Goal: Task Accomplishment & Management: Manage account settings

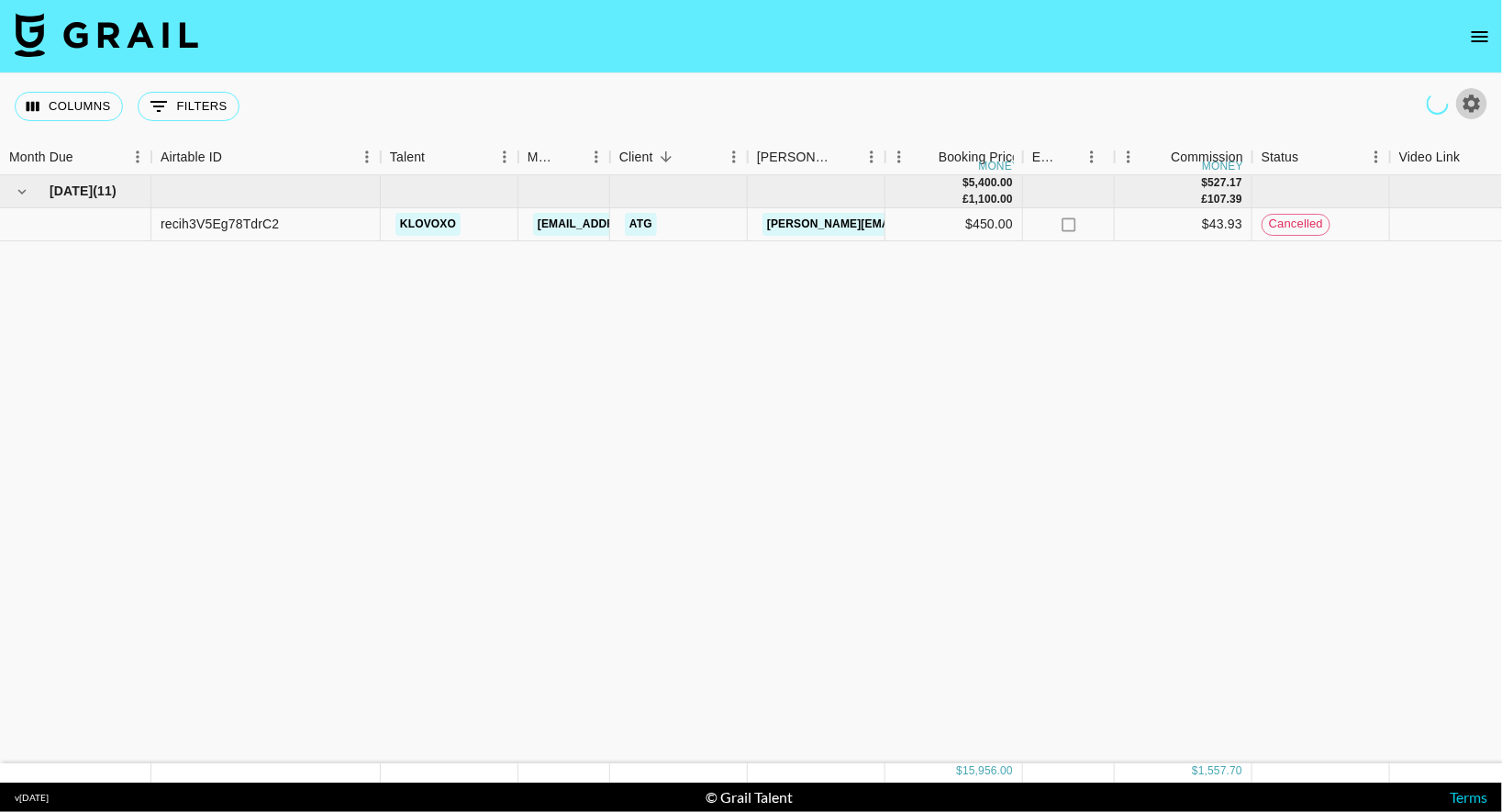
click at [1470, 101] on icon "button" at bounding box center [1471, 104] width 22 height 22
select select "[DATE]"
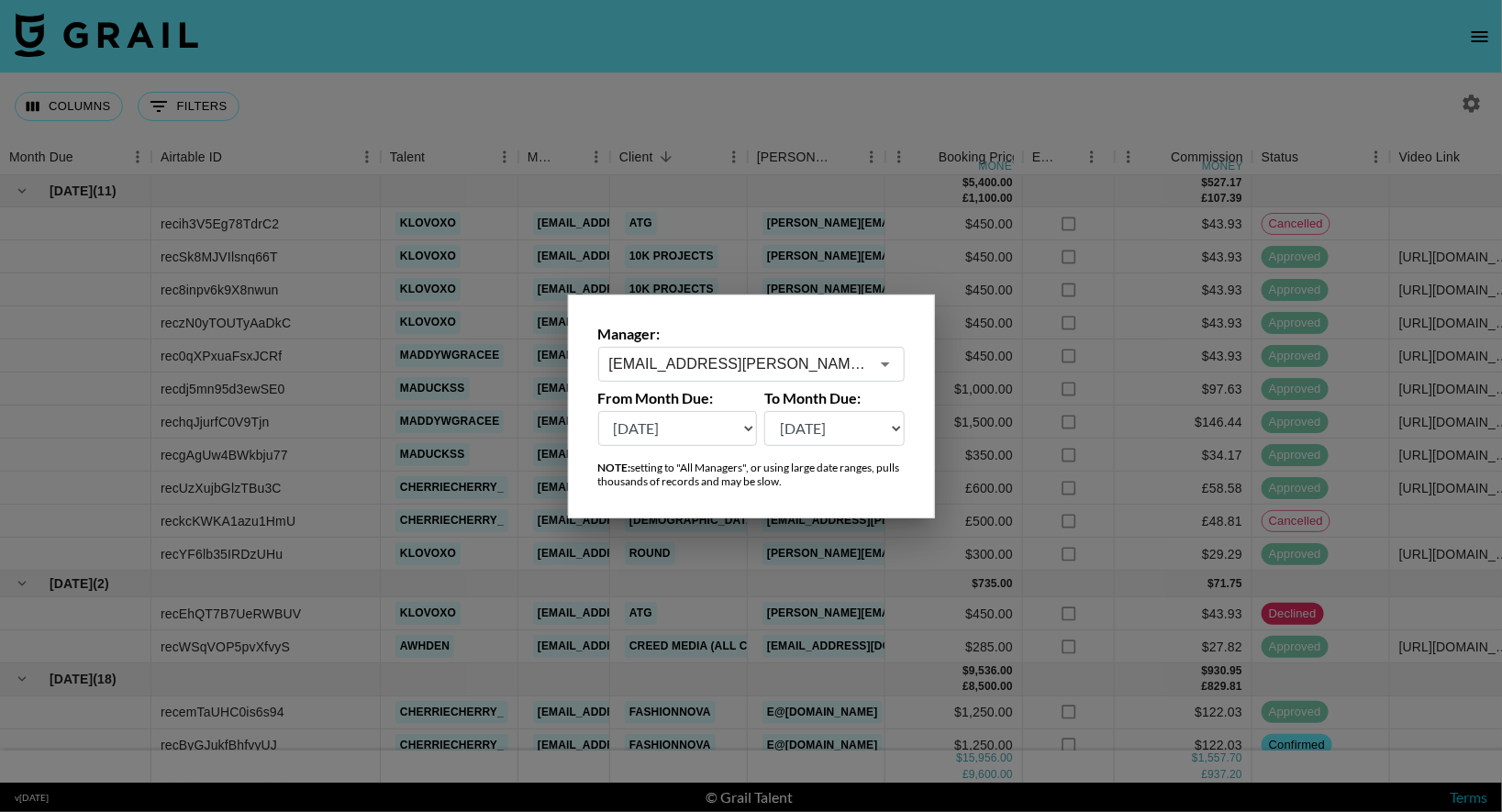
click at [1294, 102] on div at bounding box center [751, 406] width 1502 height 812
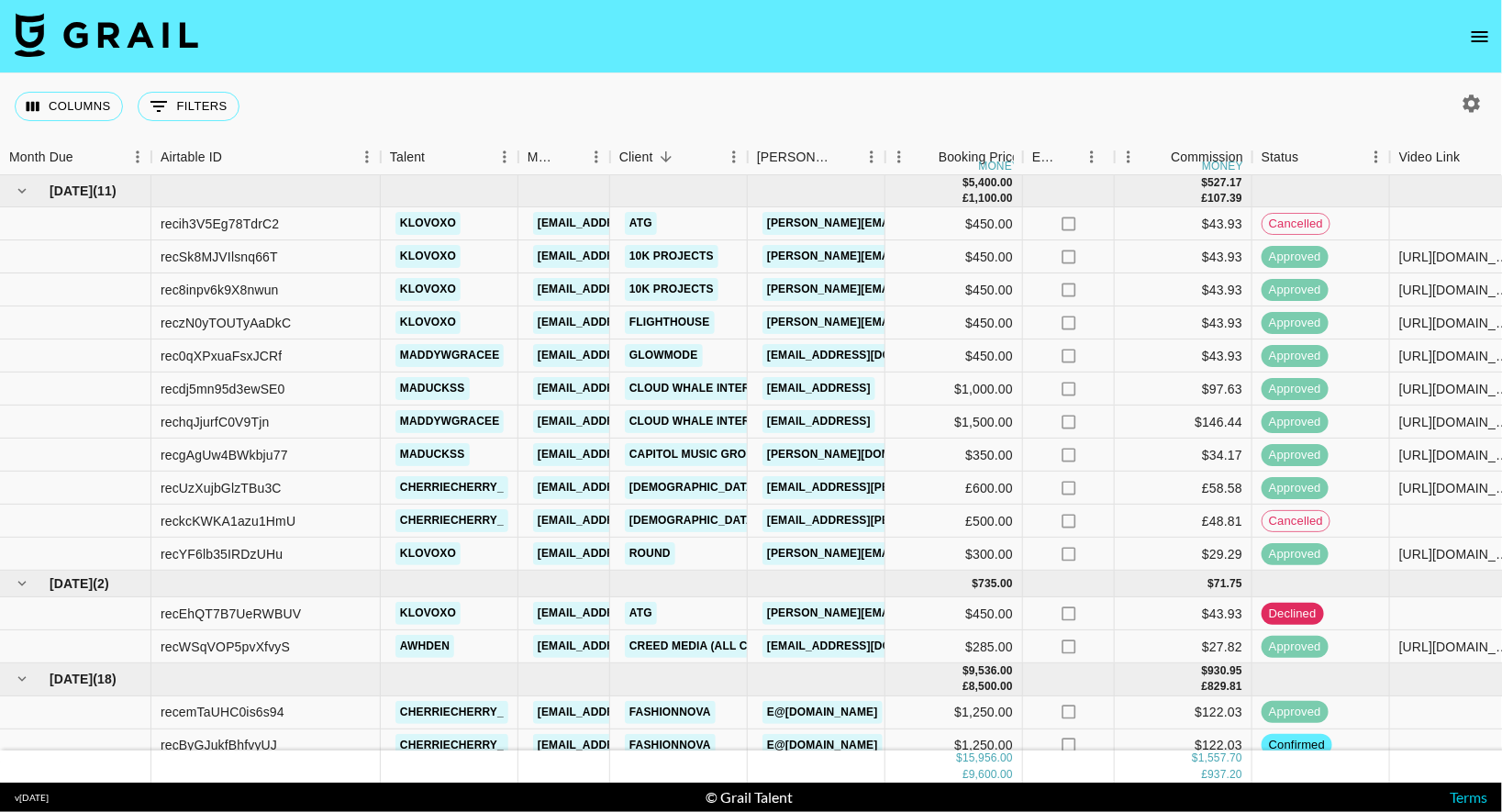
click at [1471, 37] on icon "open drawer" at bounding box center [1480, 37] width 22 height 22
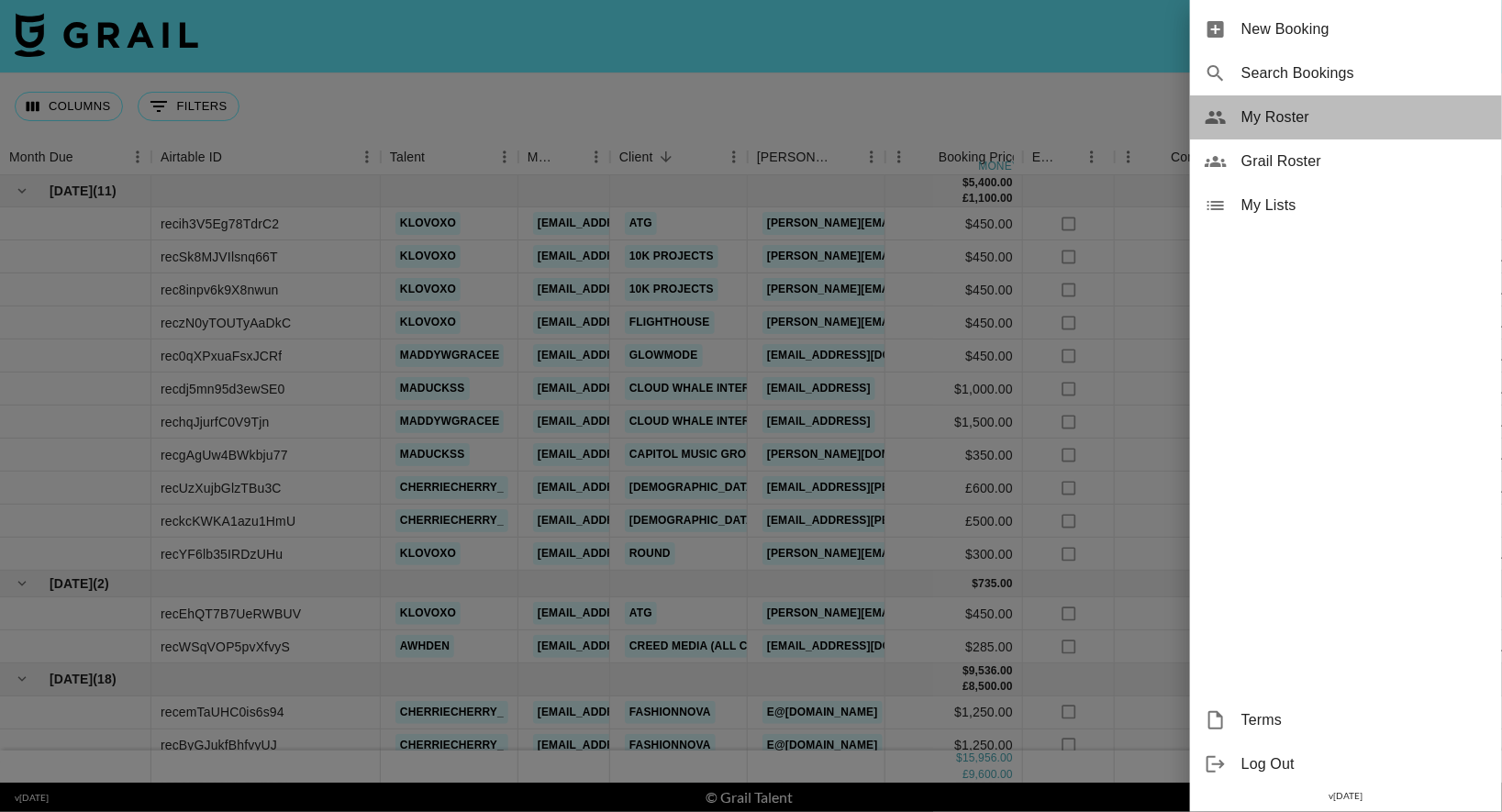
click at [1273, 126] on span "My Roster" at bounding box center [1364, 118] width 246 height 22
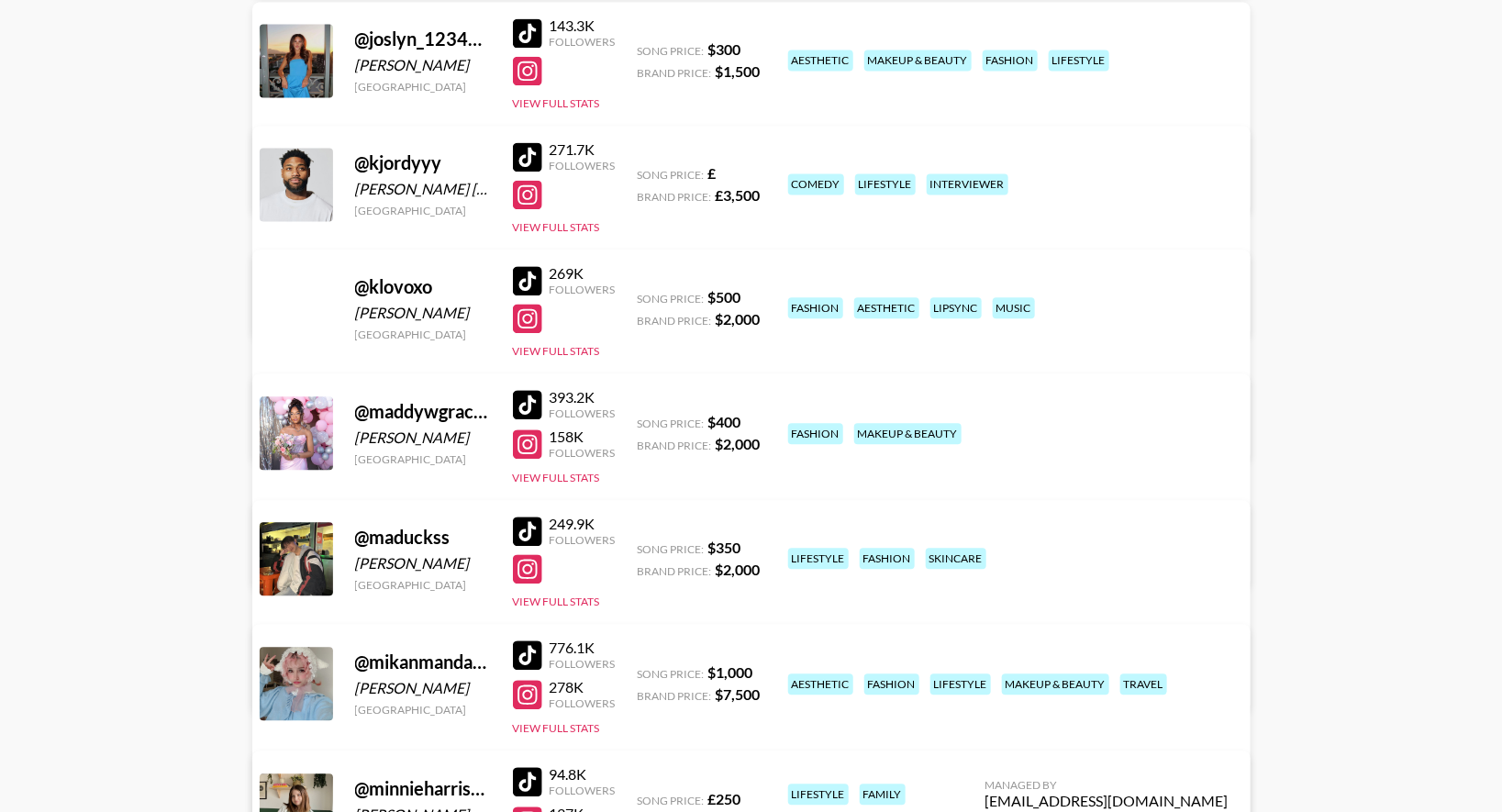
scroll to position [1649, 0]
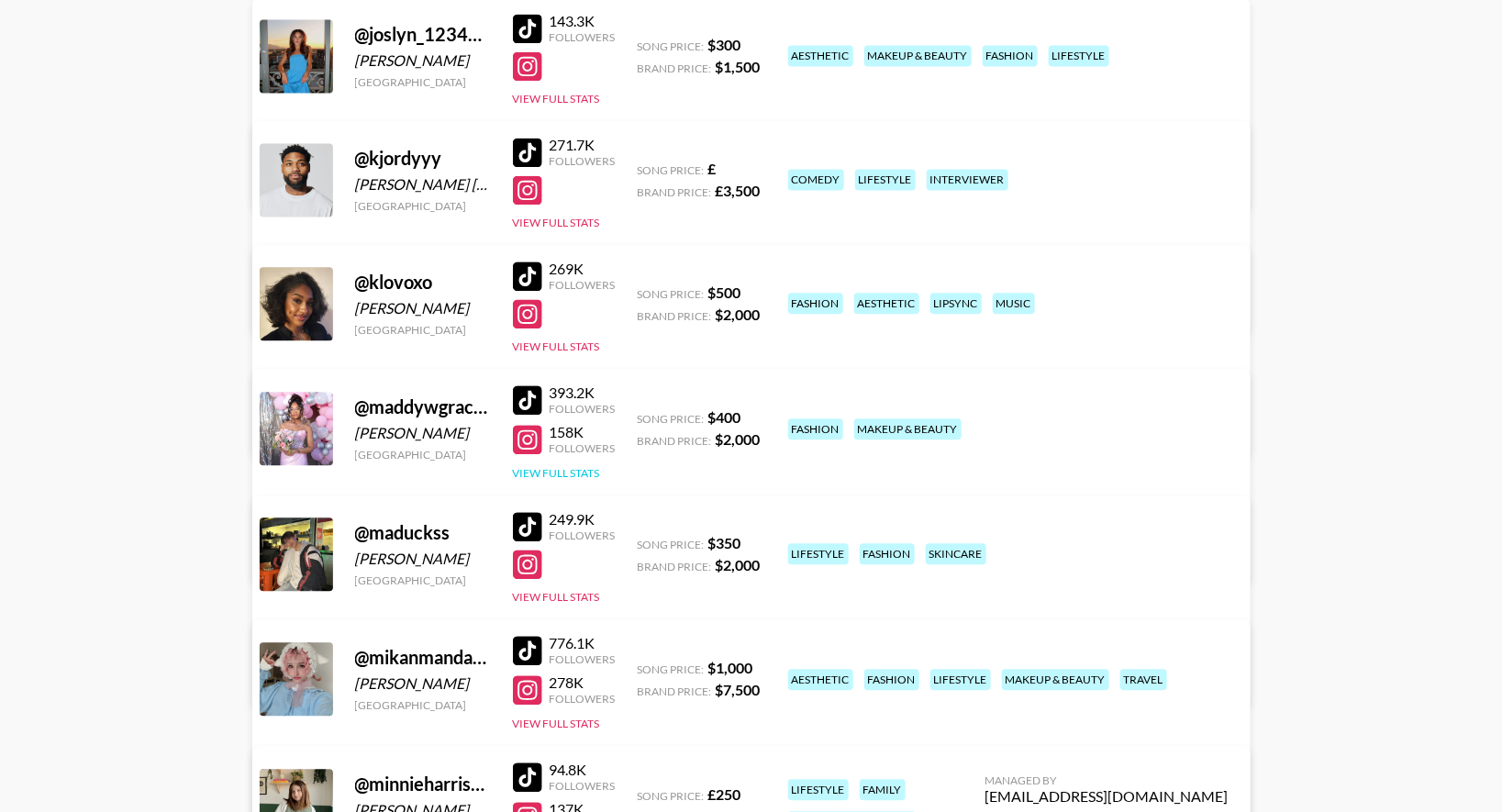
click at [567, 467] on button "View Full Stats" at bounding box center [556, 473] width 87 height 14
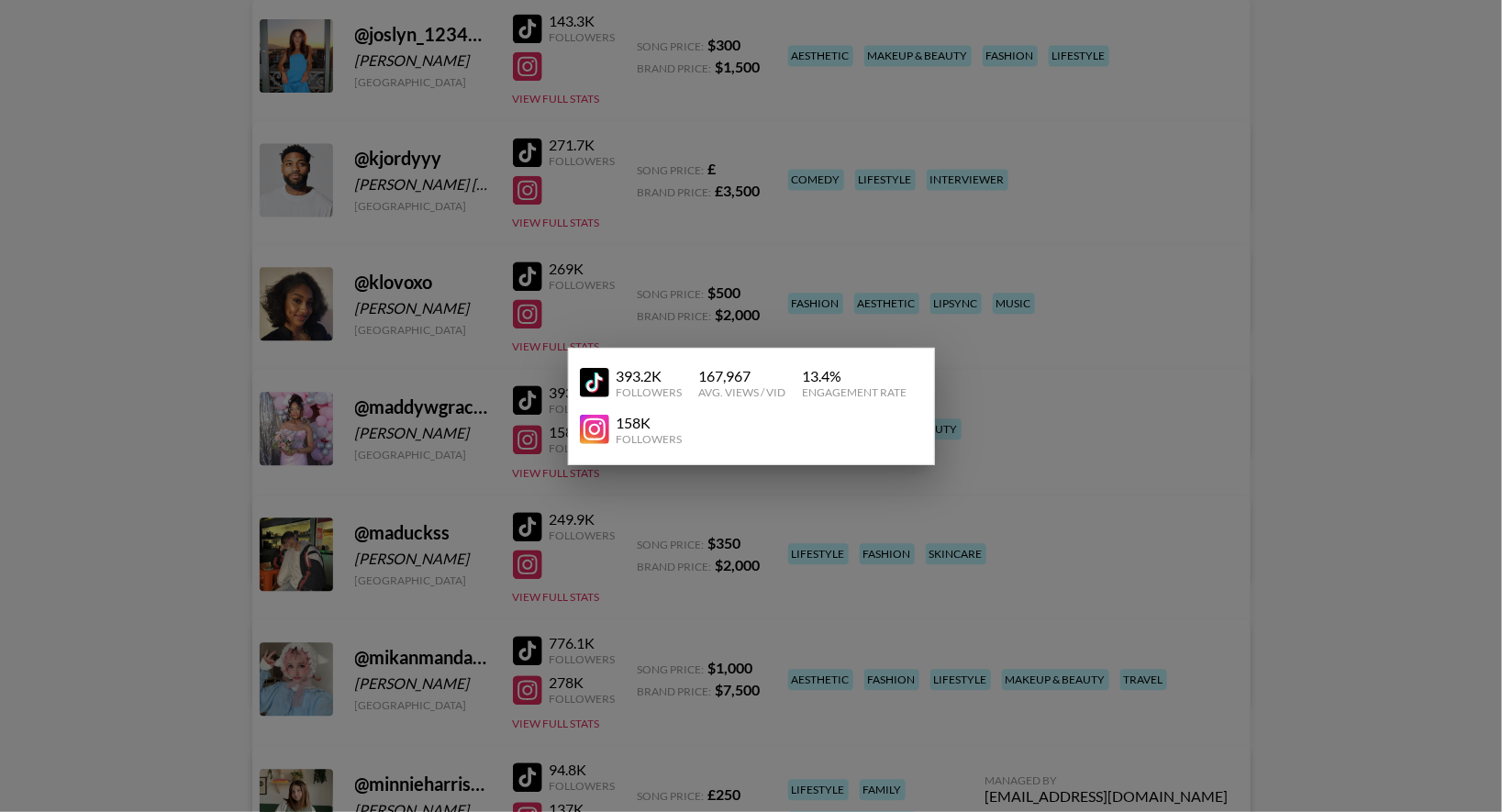
click at [1053, 400] on div at bounding box center [751, 406] width 1502 height 812
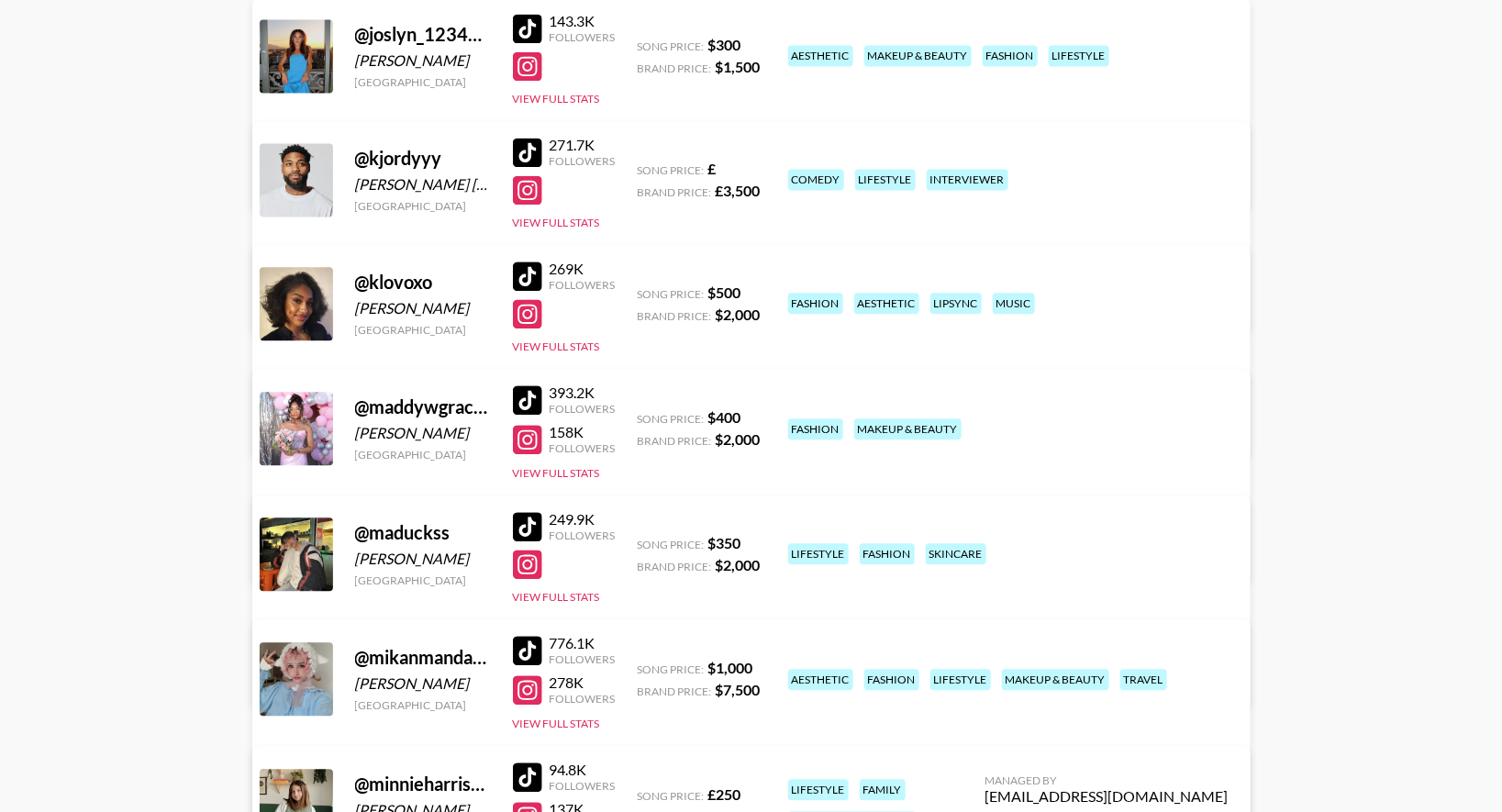
click at [657, 480] on div "Managed By [PERSON_NAME][EMAIL_ADDRESS][PERSON_NAME][DOMAIN_NAME] View/Edit Det…" at bounding box center [465, 527] width 388 height 95
click at [643, 542] on link "View/Edit Details" at bounding box center [465, 552] width 358 height 19
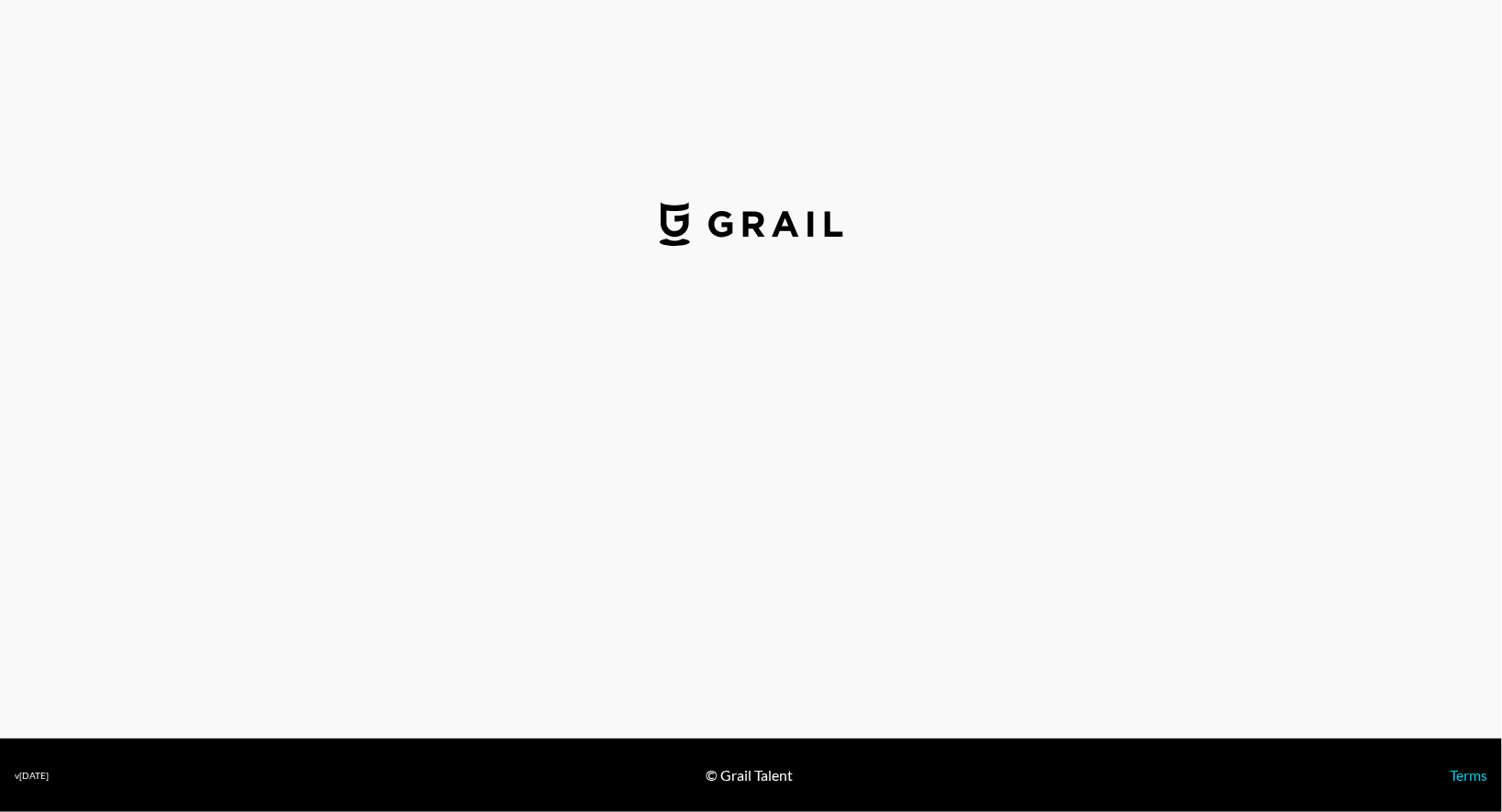
select select "USD"
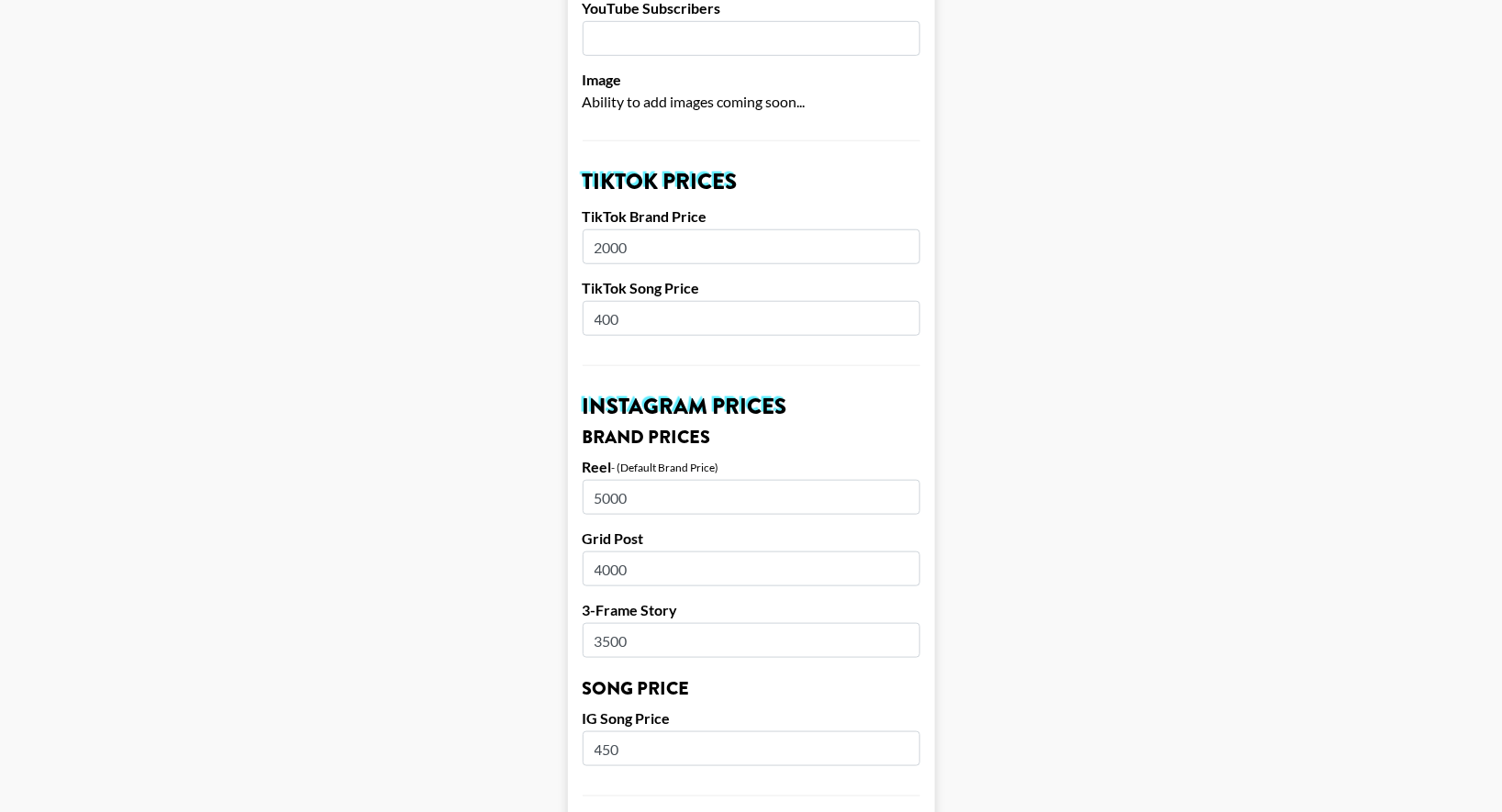
scroll to position [520, 0]
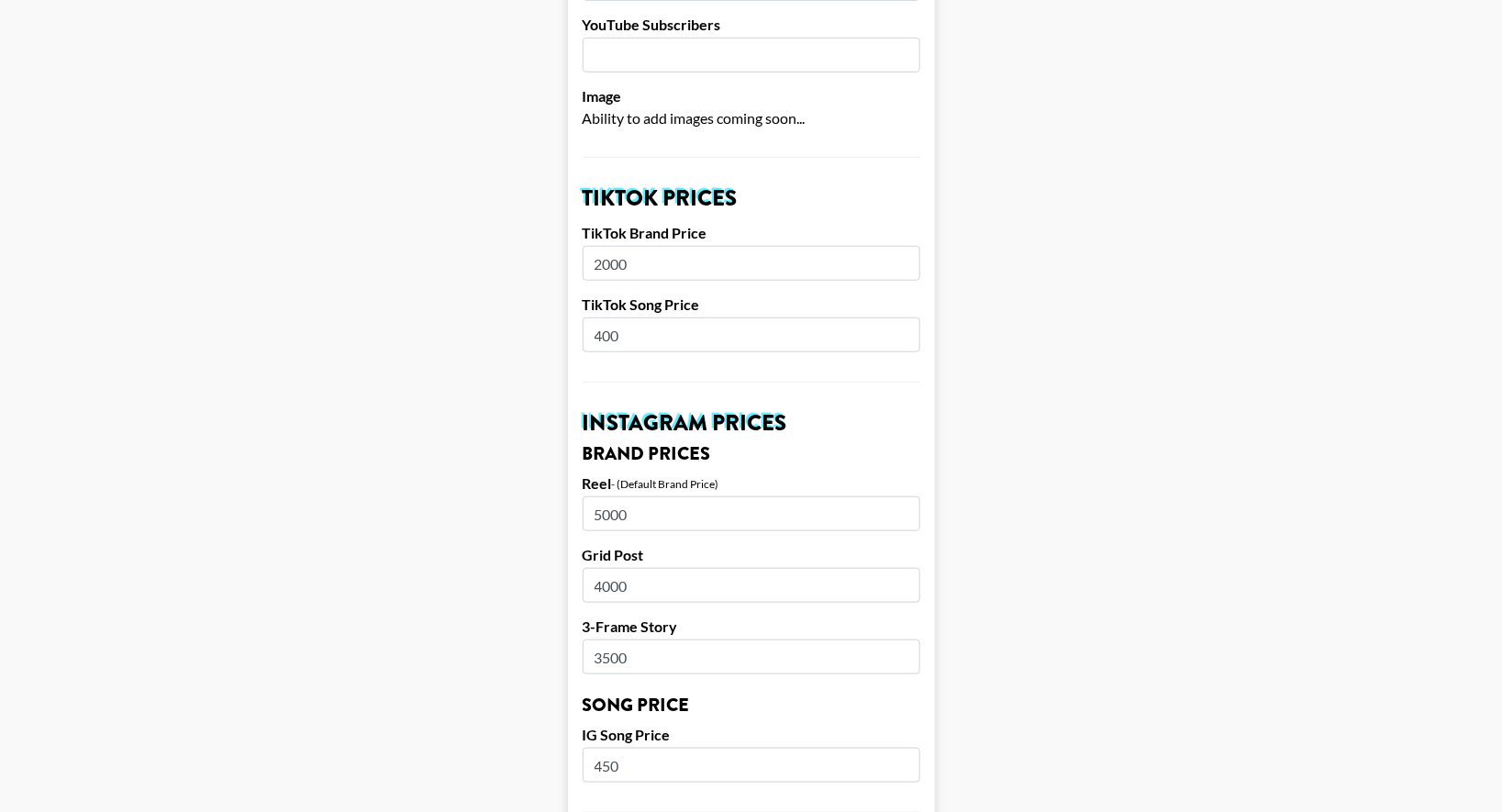
click at [607, 317] on input "400" at bounding box center [751, 335] width 337 height 35
type input "500"
click at [603, 747] on input "450" at bounding box center [751, 765] width 337 height 35
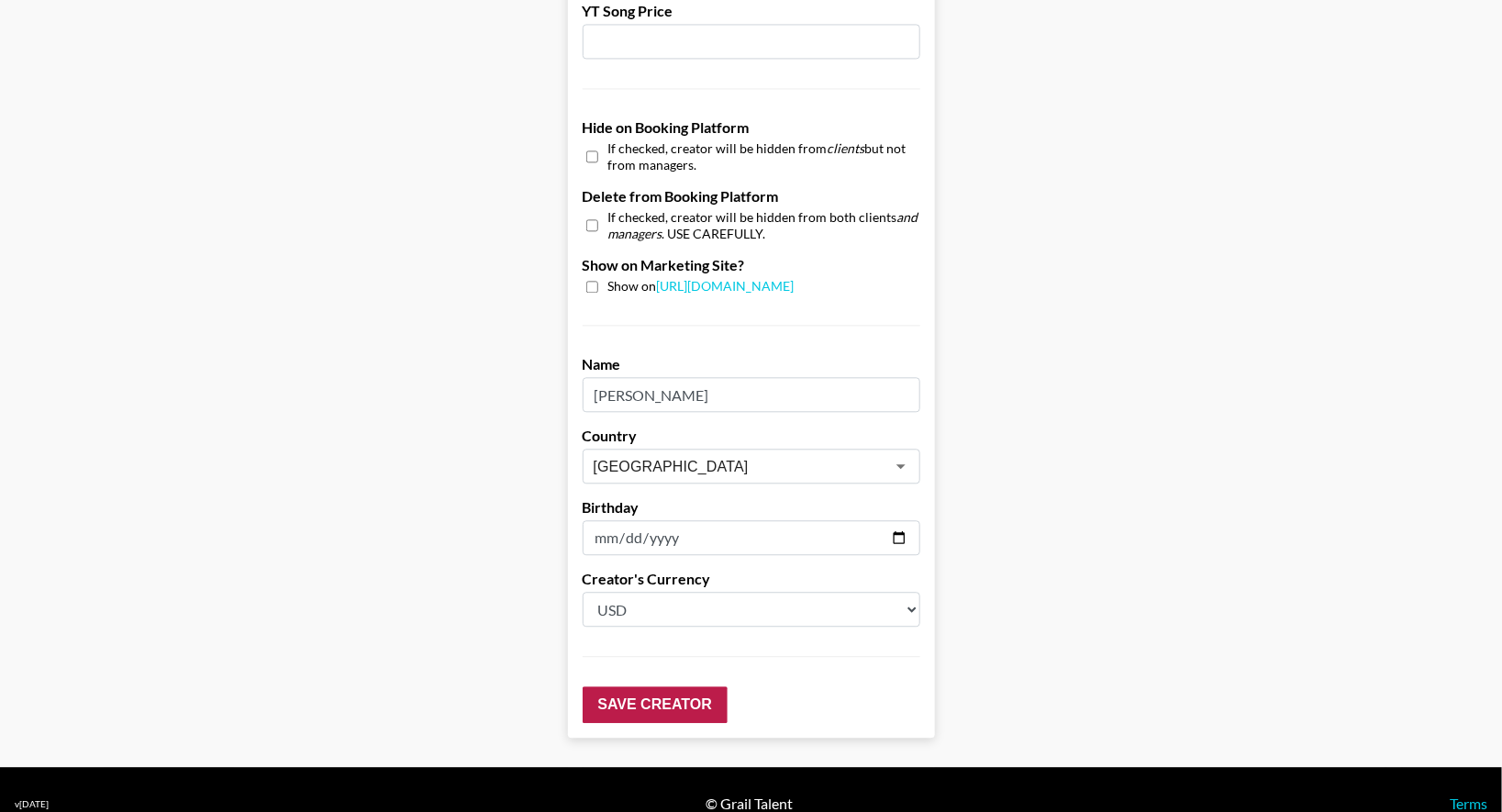
type input "500"
click at [659, 686] on input "Save Creator" at bounding box center [655, 704] width 145 height 37
